Goal: Register for event/course

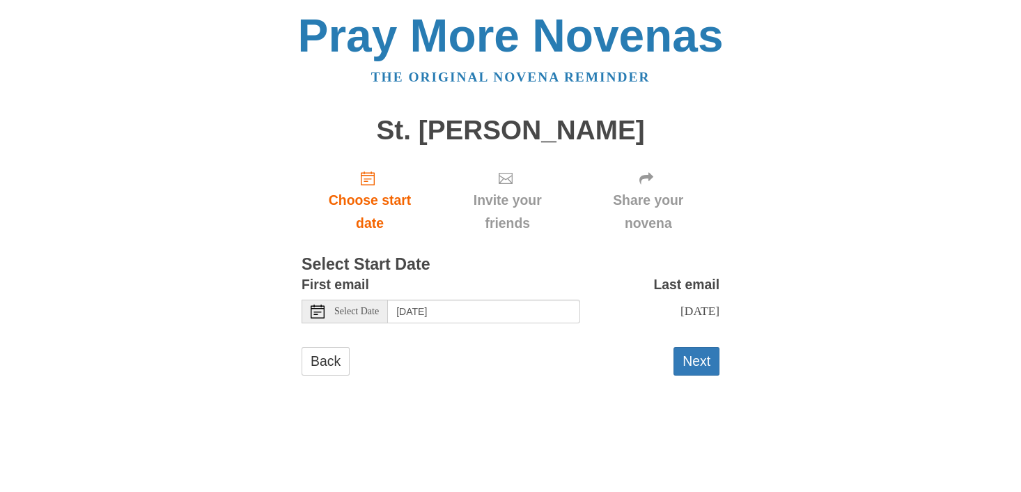
click at [321, 311] on icon at bounding box center [318, 311] width 14 height 14
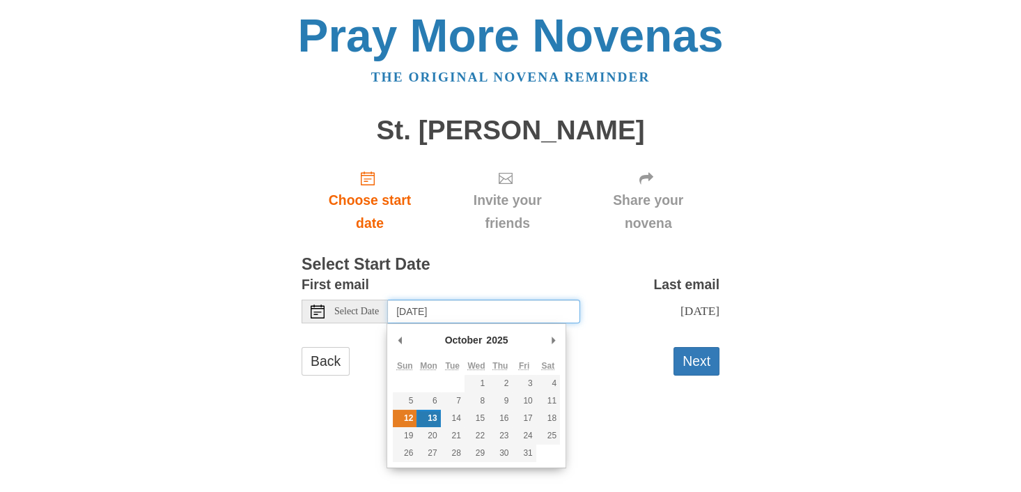
type input "Sunday, October 12th"
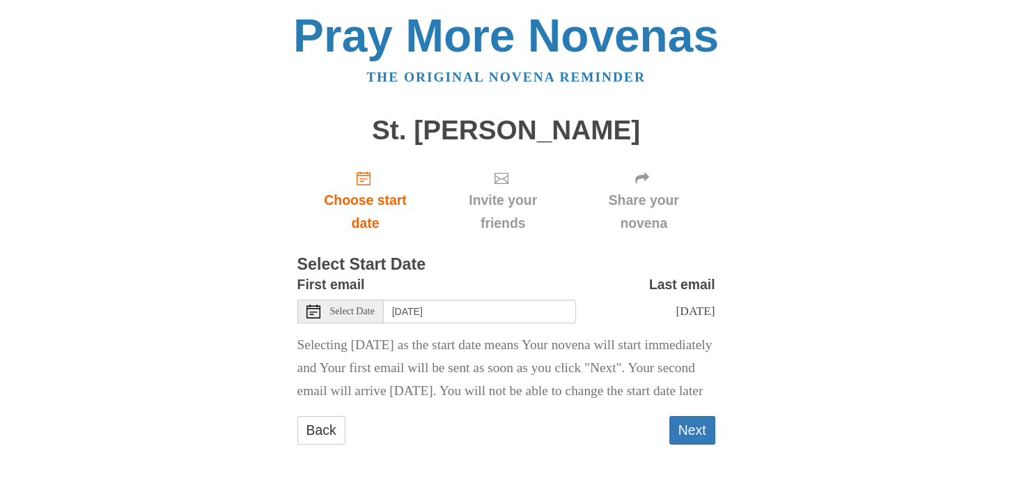
scroll to position [16, 0]
click at [693, 435] on button "Next" at bounding box center [692, 430] width 46 height 29
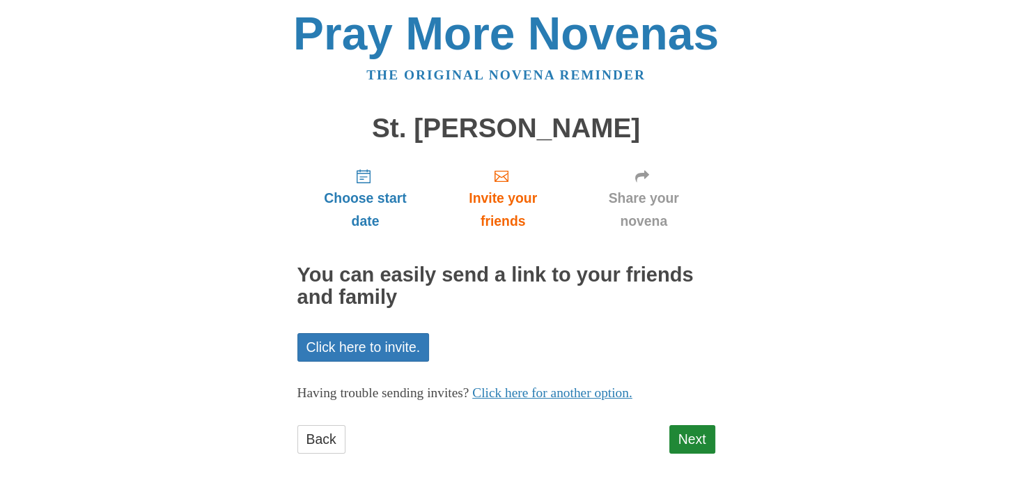
scroll to position [3, 0]
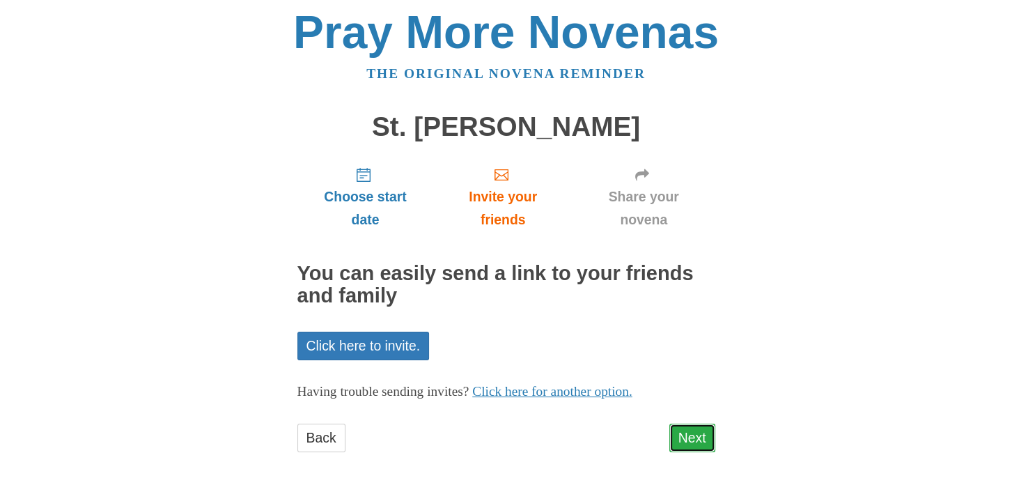
click at [700, 428] on link "Next" at bounding box center [692, 438] width 46 height 29
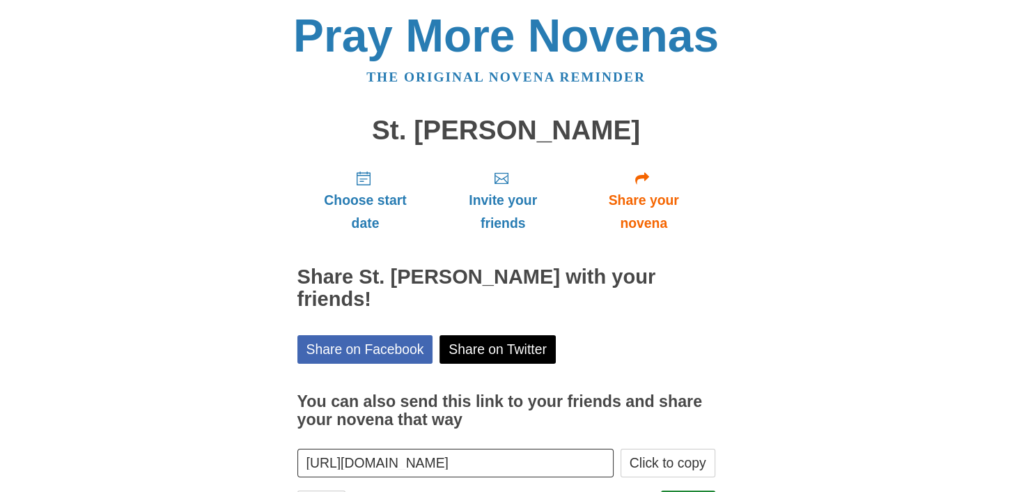
scroll to position [45, 0]
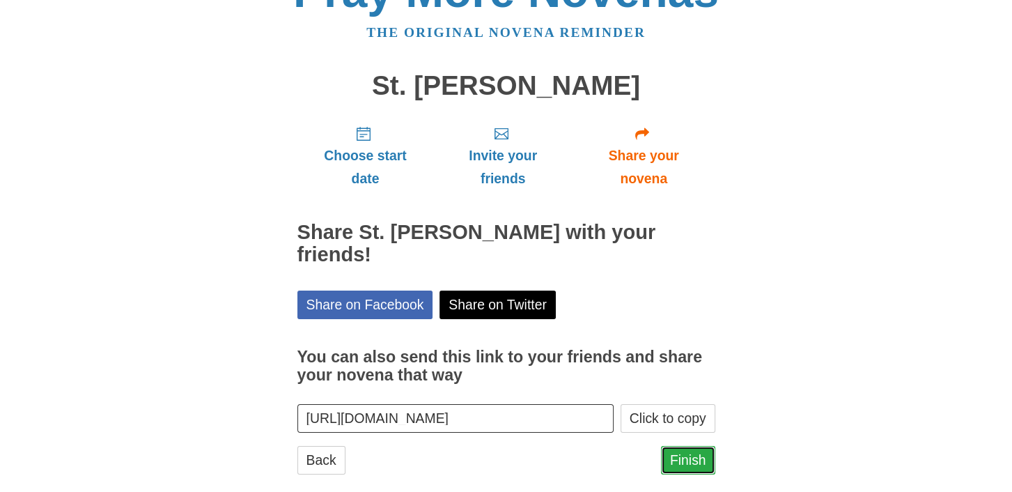
click at [680, 446] on link "Finish" at bounding box center [688, 460] width 54 height 29
